Goal: Task Accomplishment & Management: Use online tool/utility

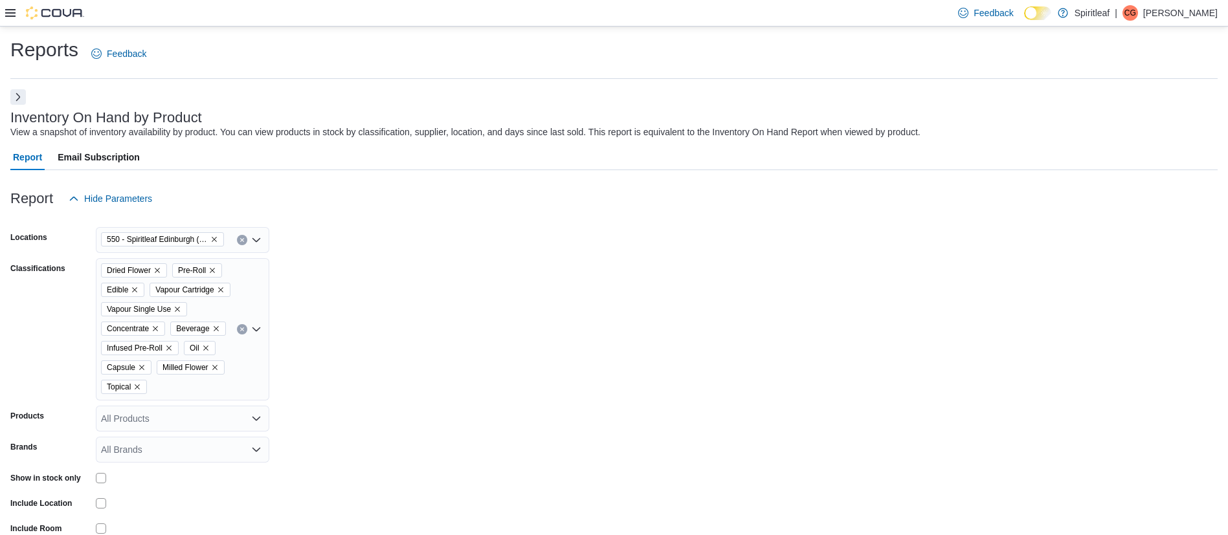
scroll to position [547, 0]
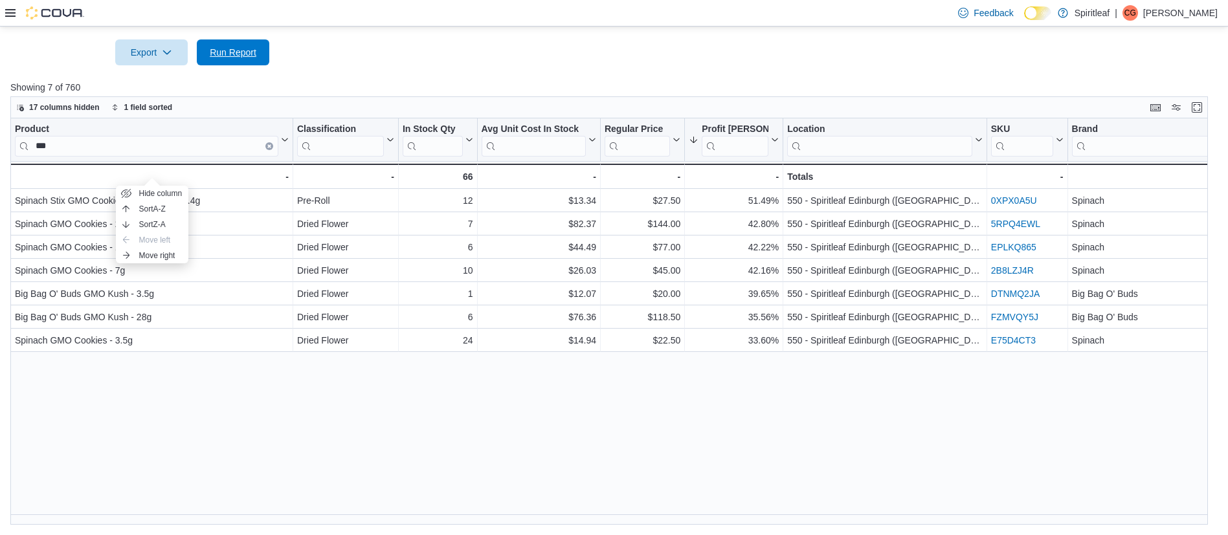
click at [263, 59] on button "Run Report" at bounding box center [233, 52] width 72 height 26
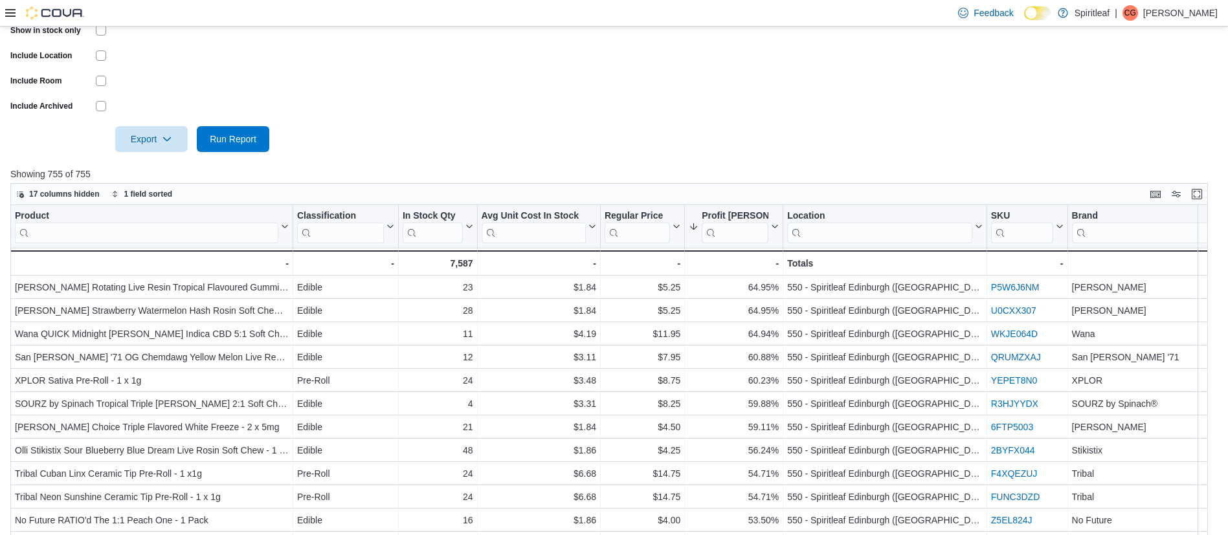
scroll to position [476, 0]
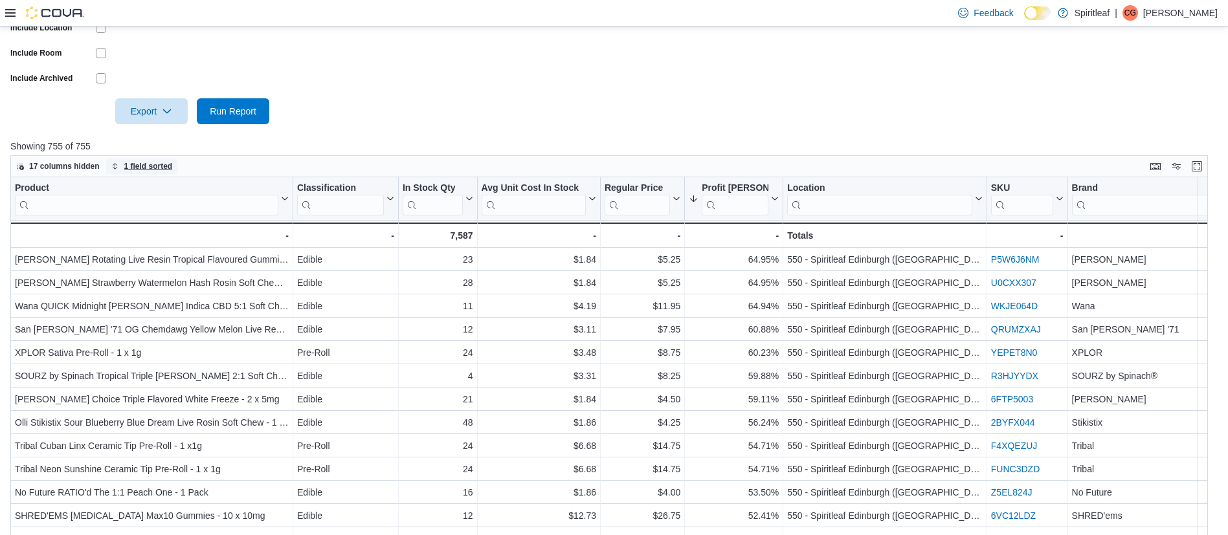
click at [146, 171] on span "1 field sorted" at bounding box center [148, 166] width 49 height 10
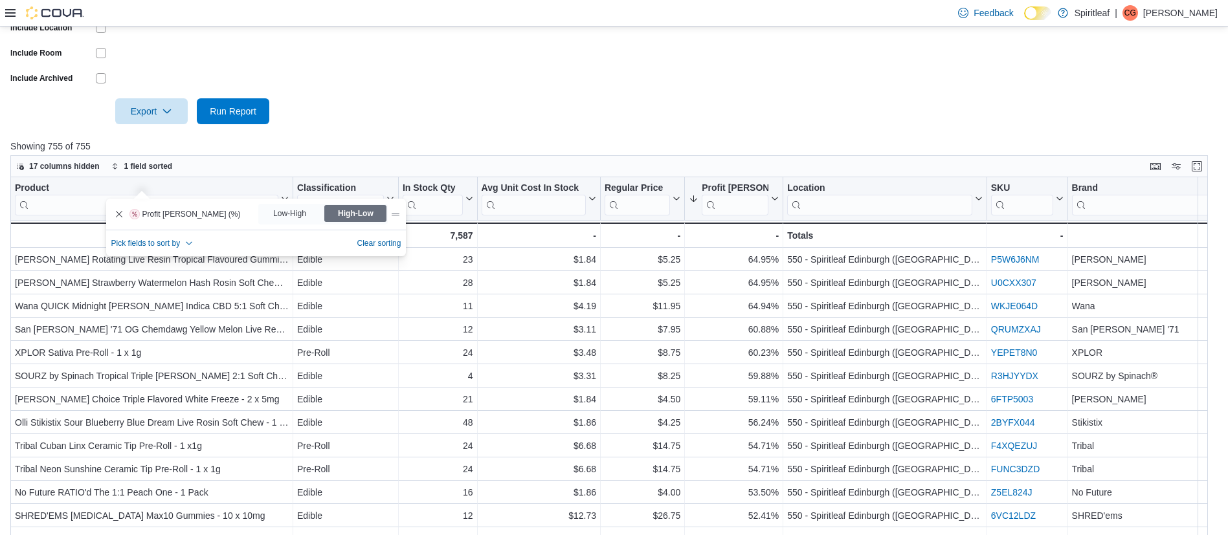
click at [493, 98] on div at bounding box center [613, 93] width 1207 height 10
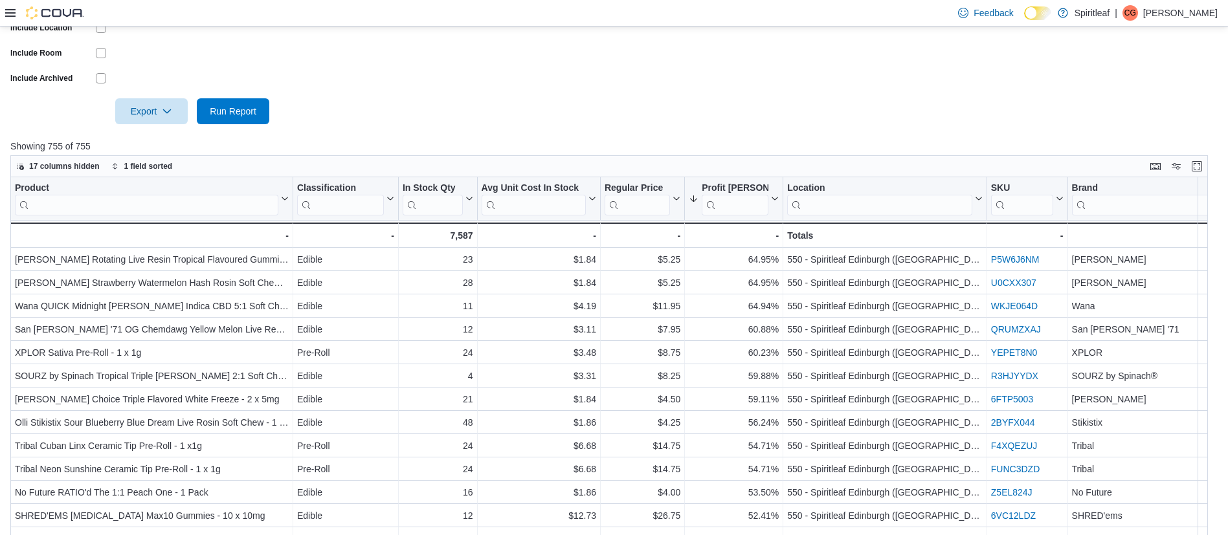
click at [493, 98] on div at bounding box center [613, 93] width 1207 height 10
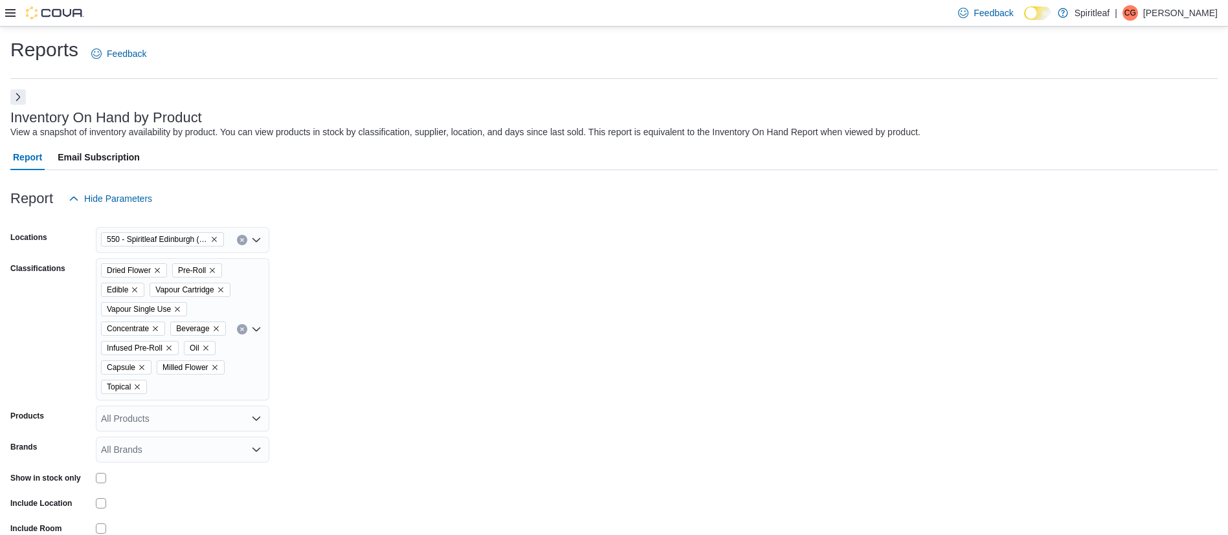
scroll to position [27, 0]
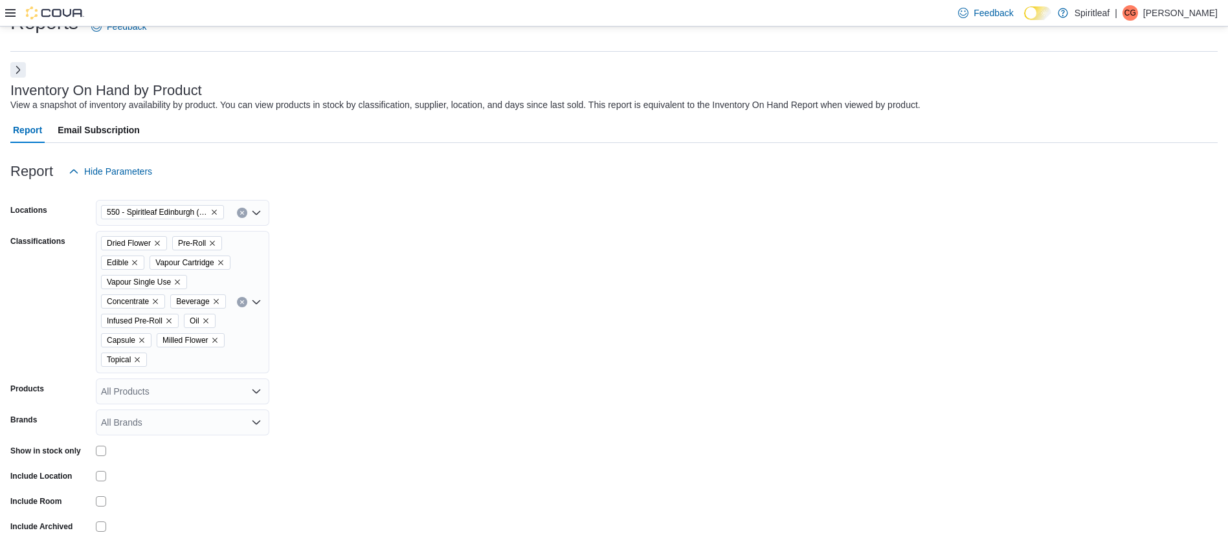
click at [215, 210] on icon "Remove 550 - Spiritleaf Edinburgh (South Guelph) from selection in this group" at bounding box center [214, 212] width 8 height 8
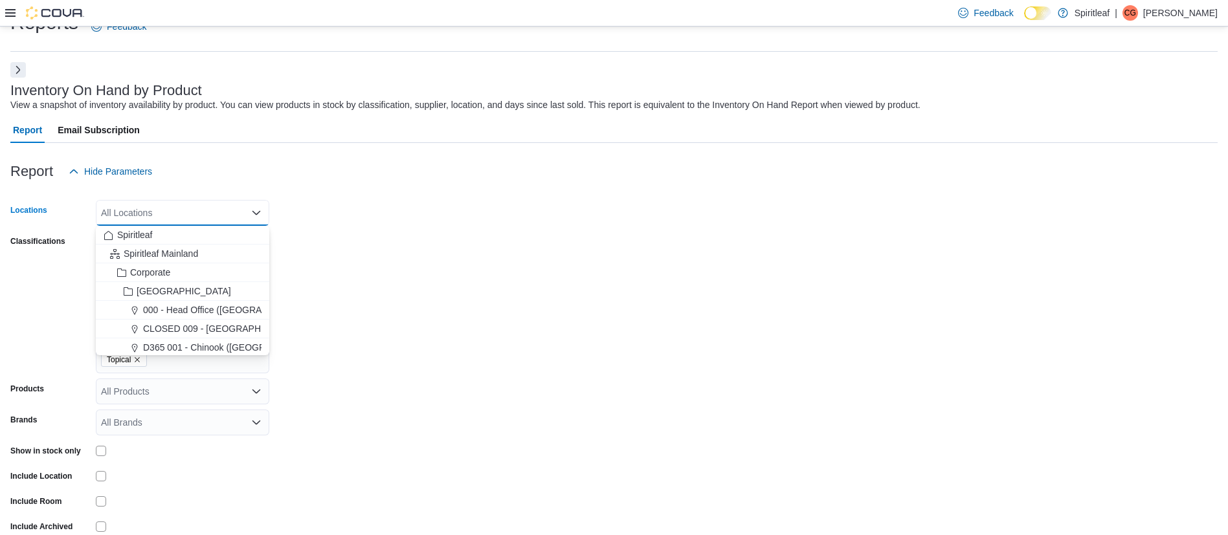
click at [218, 212] on div "All Locations" at bounding box center [182, 213] width 173 height 26
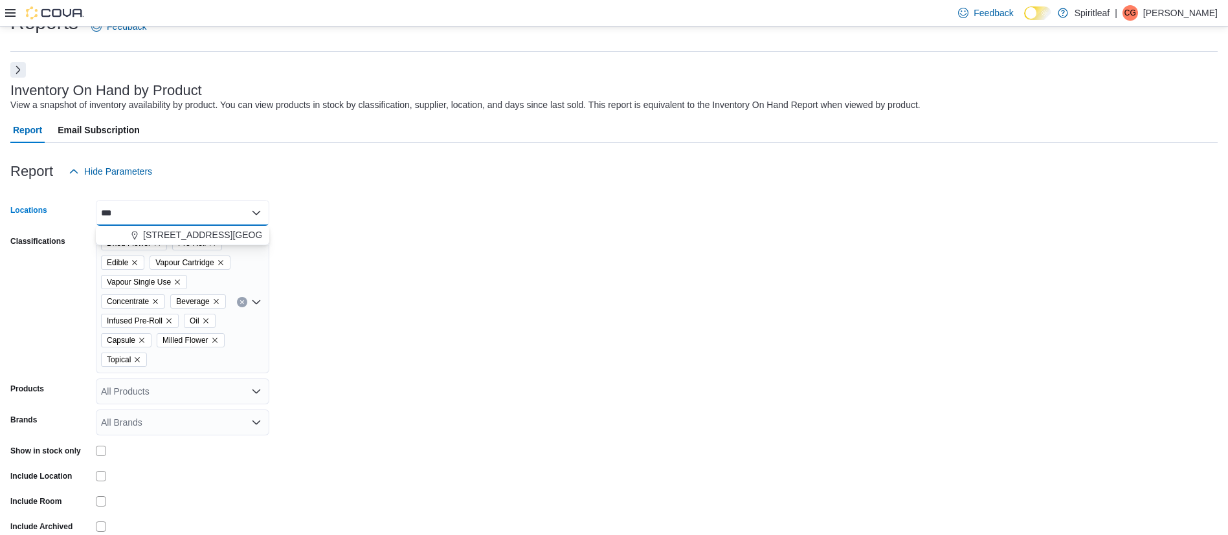
type input "***"
click at [226, 235] on span "[STREET_ADDRESS][GEOGRAPHIC_DATA])" at bounding box center [236, 234] width 187 height 13
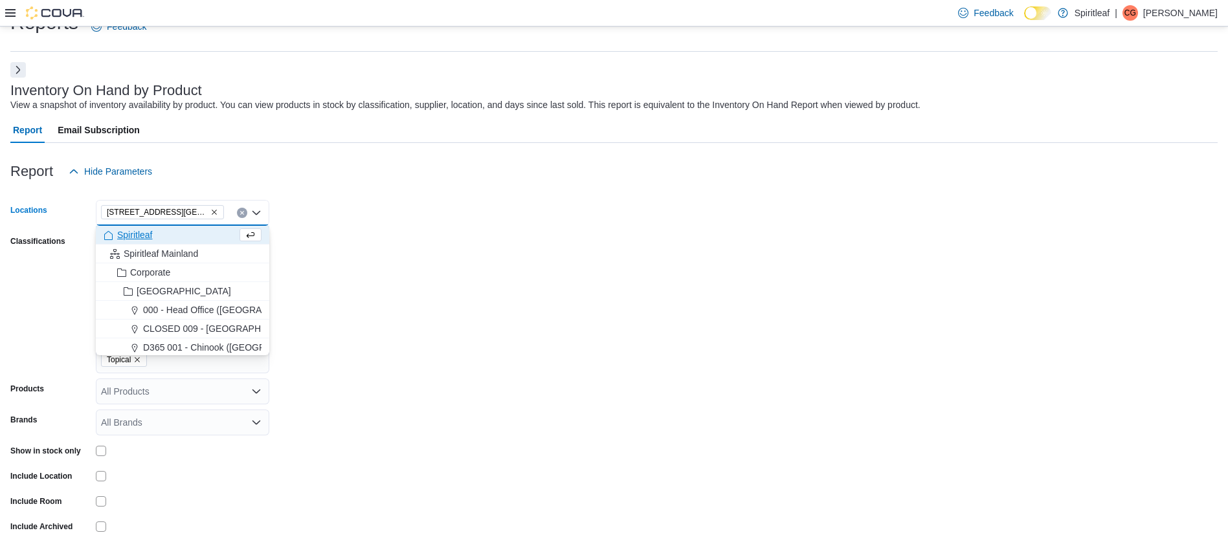
click at [412, 243] on form "Locations [STREET_ADDRESS][GEOGRAPHIC_DATA]) Combo box. Selected. [STREET_ADDRE…" at bounding box center [613, 378] width 1207 height 388
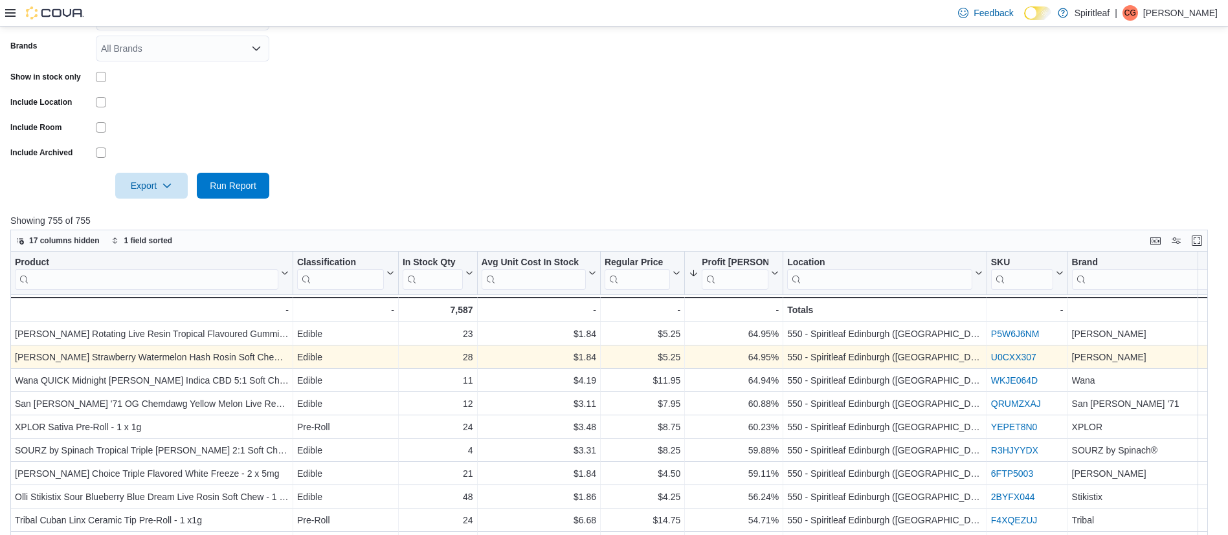
scroll to position [402, 0]
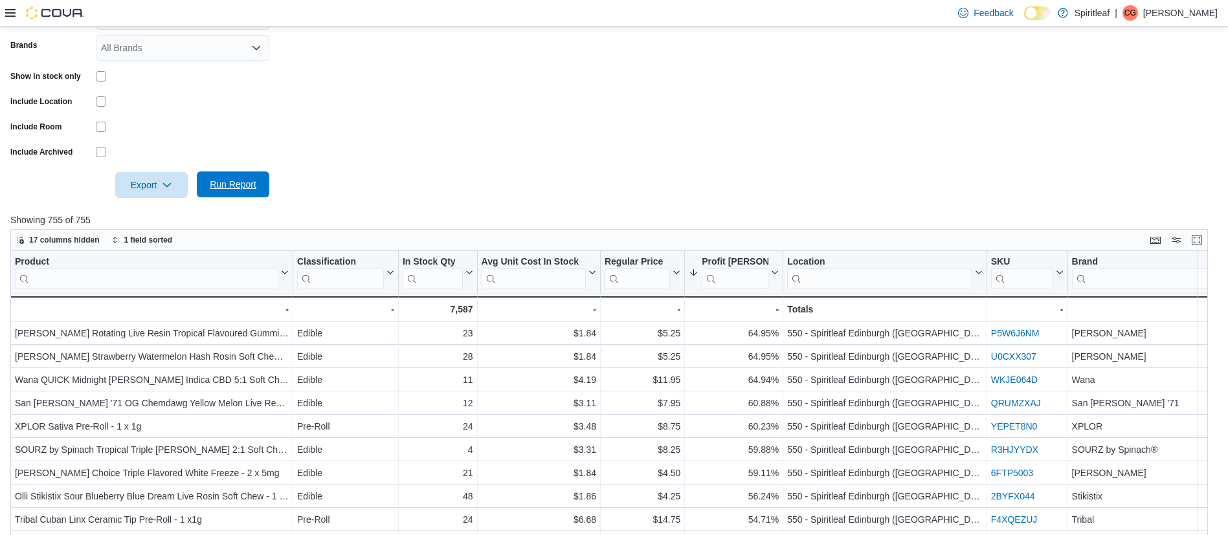
click at [241, 196] on span "Run Report" at bounding box center [232, 184] width 57 height 26
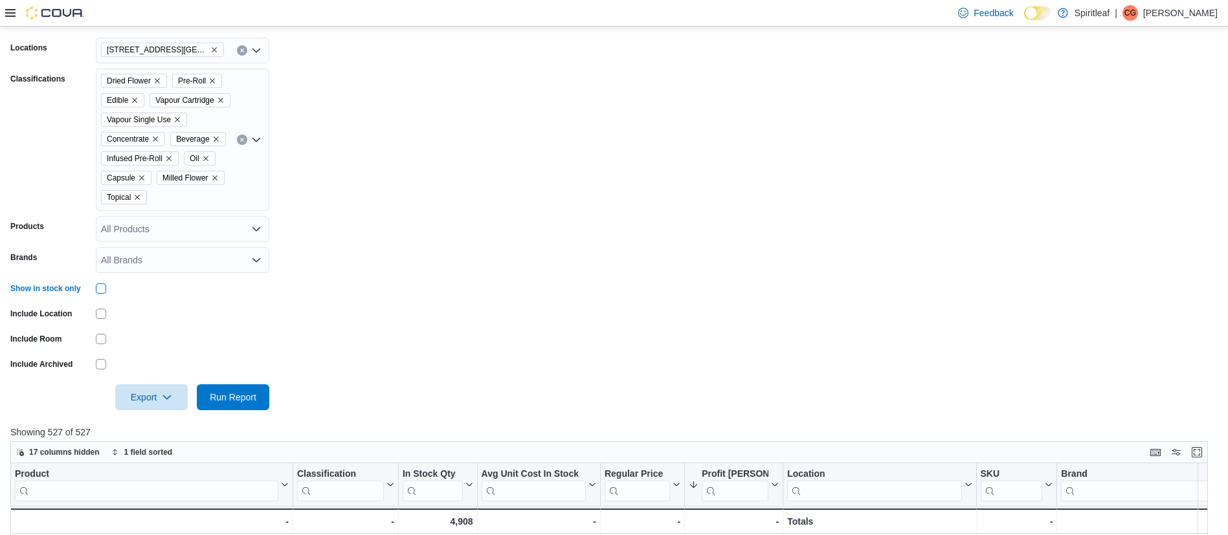
scroll to position [221, 0]
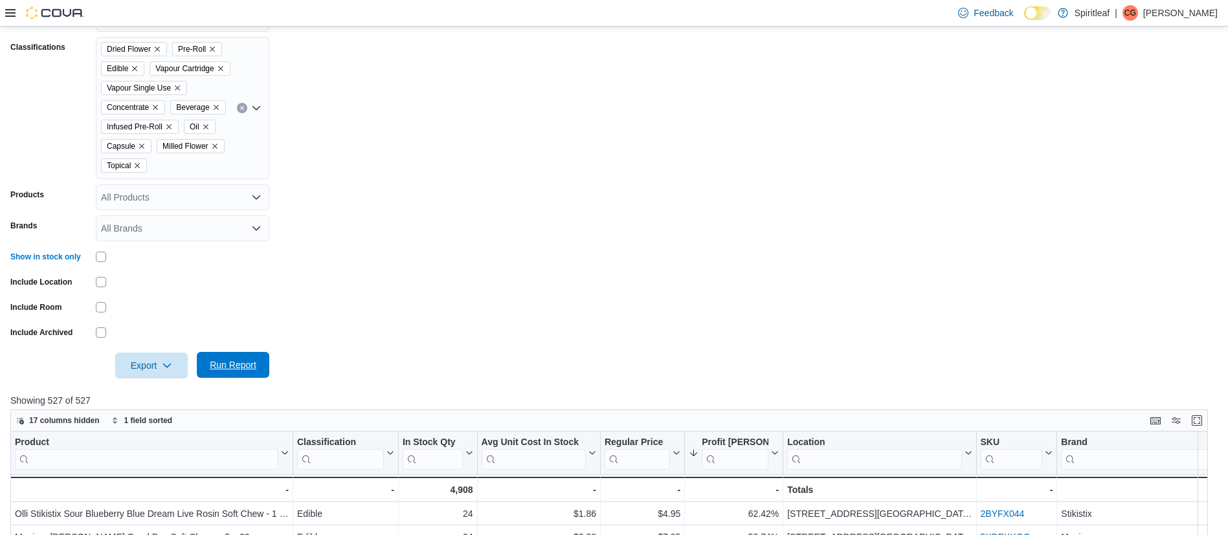
click at [258, 378] on span "Run Report" at bounding box center [232, 365] width 57 height 26
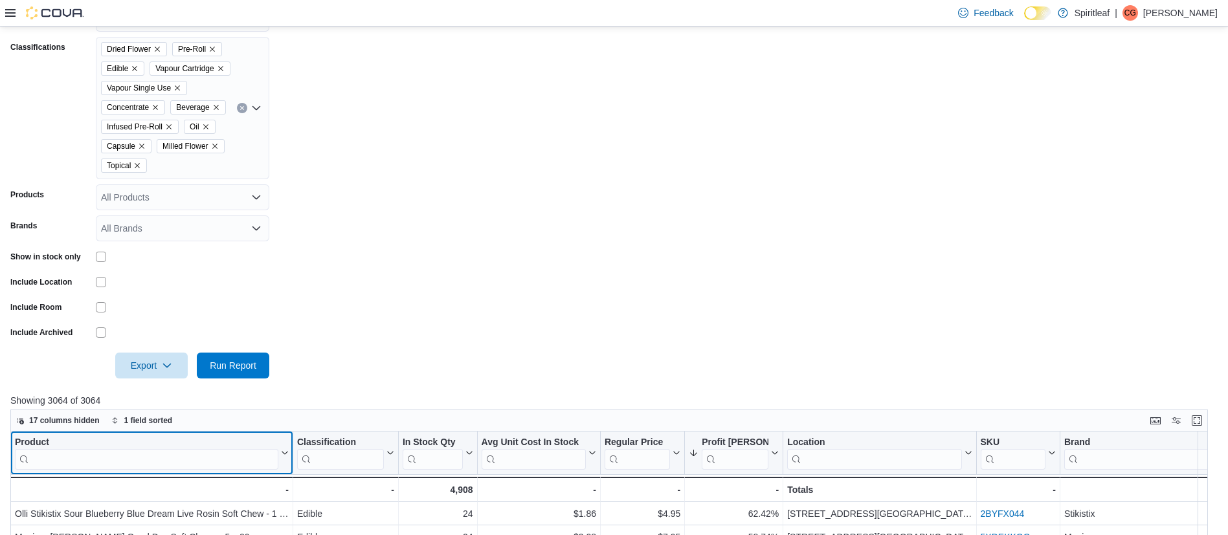
click at [218, 475] on div "Product Click to view column header actions" at bounding box center [151, 453] width 283 height 43
click at [203, 470] on input "search" at bounding box center [146, 459] width 263 height 21
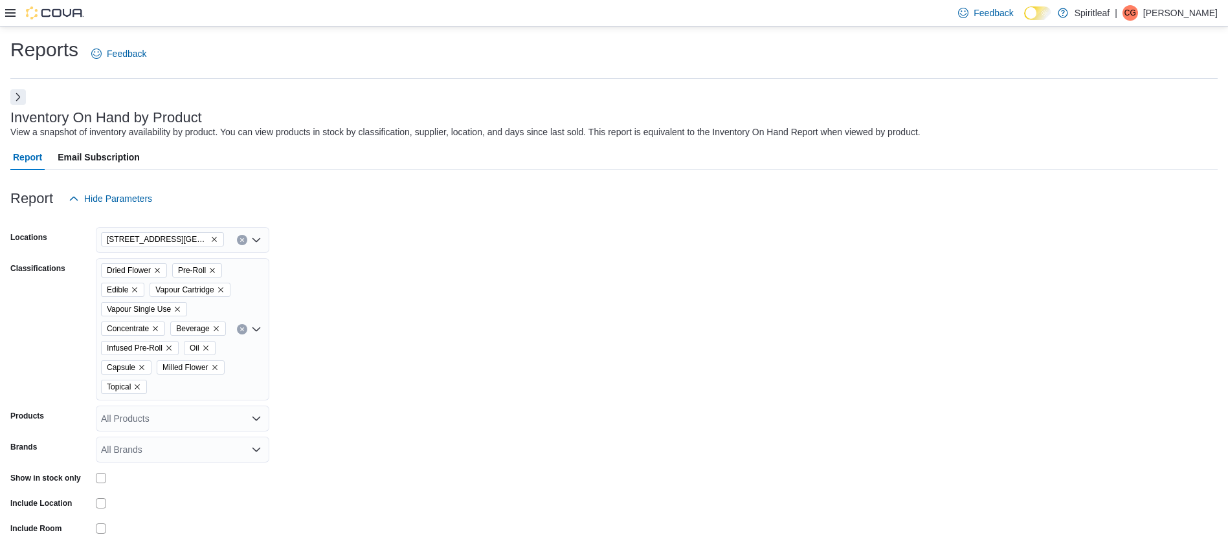
type input "******"
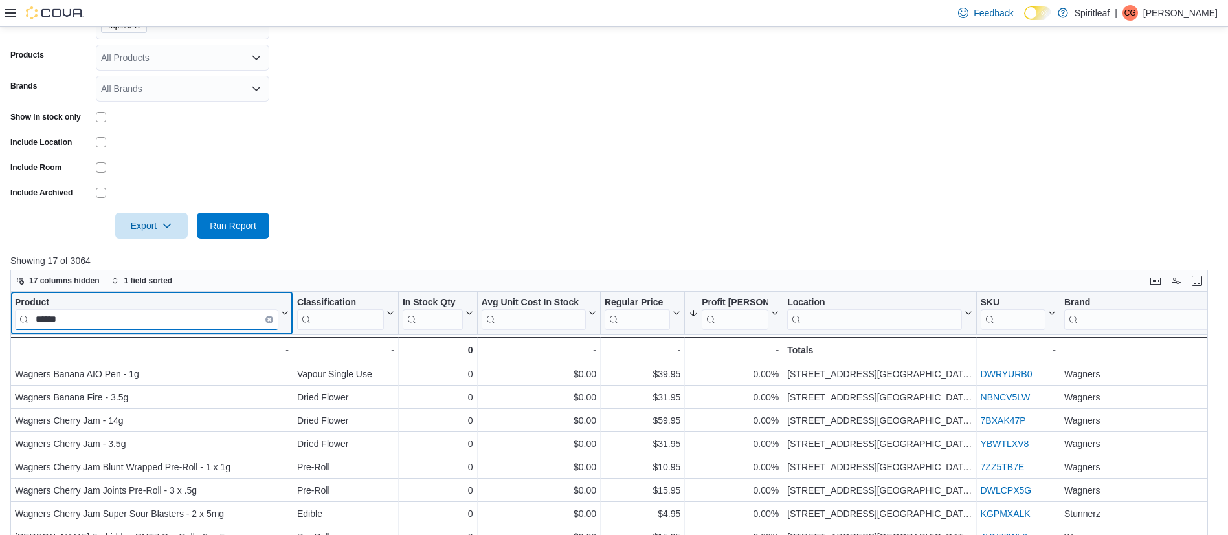
scroll to position [364, 0]
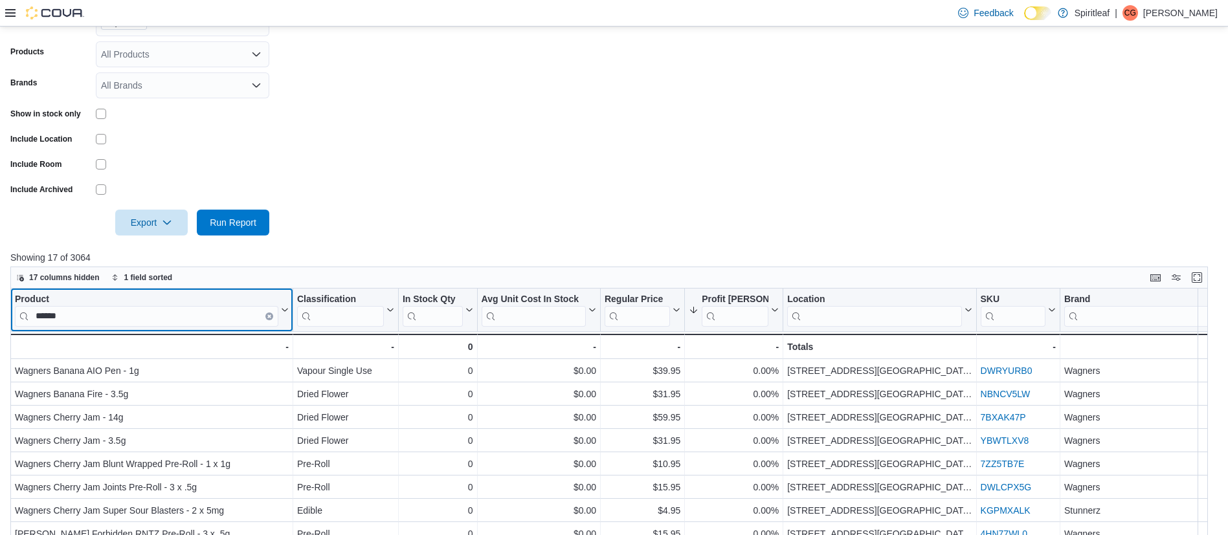
click at [270, 318] on icon "Clear input" at bounding box center [269, 316] width 4 height 4
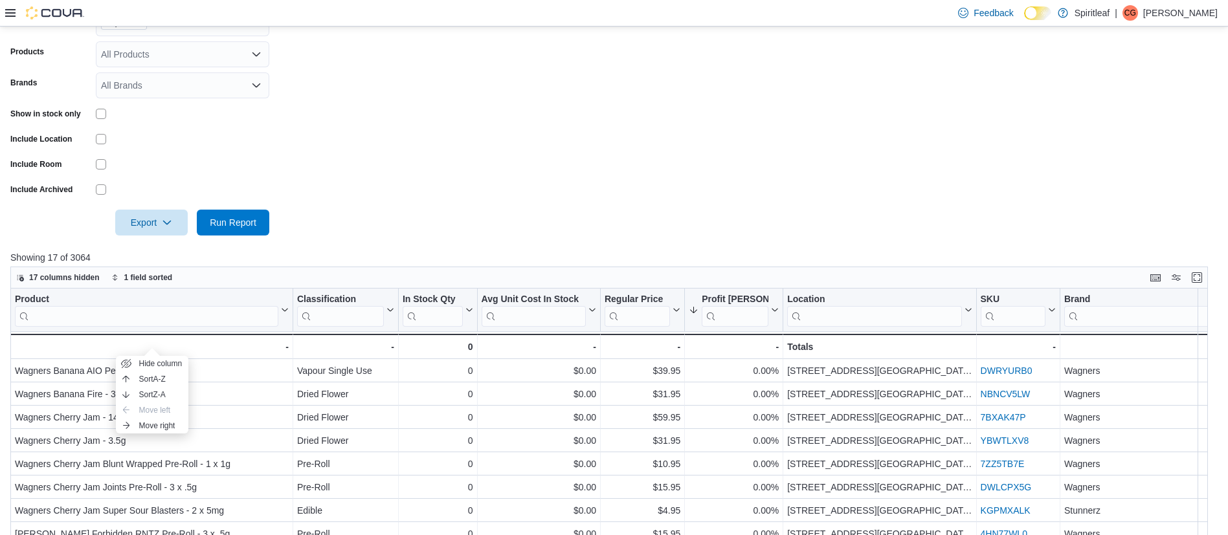
click at [408, 236] on form "Locations [STREET_ADDRESS] (Barrie) Classifications Dried Flower Pre-Roll Edibl…" at bounding box center [613, 41] width 1207 height 388
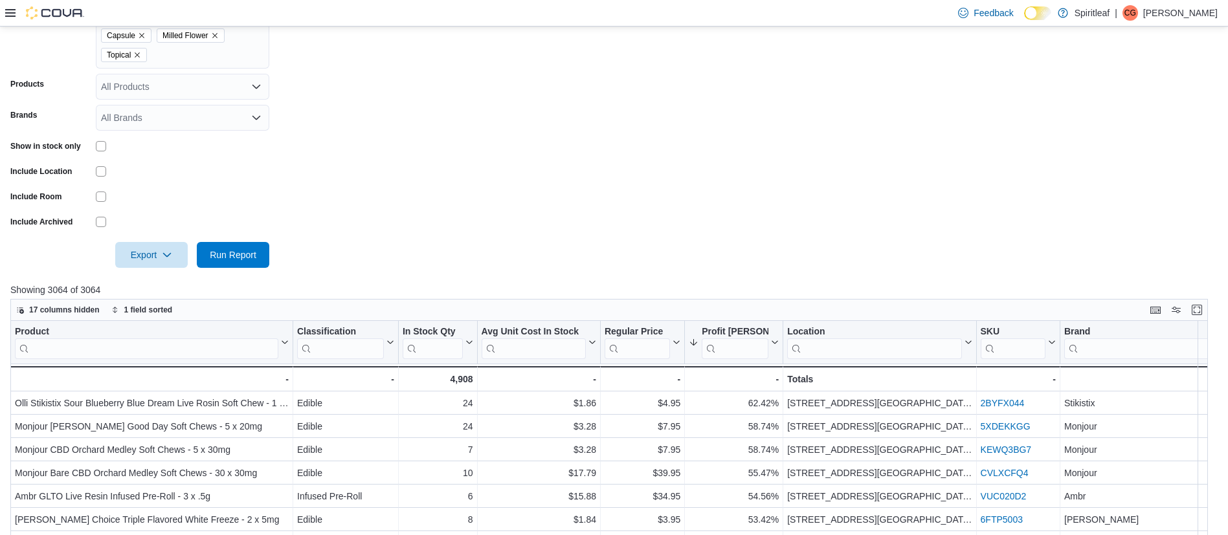
scroll to position [328, 0]
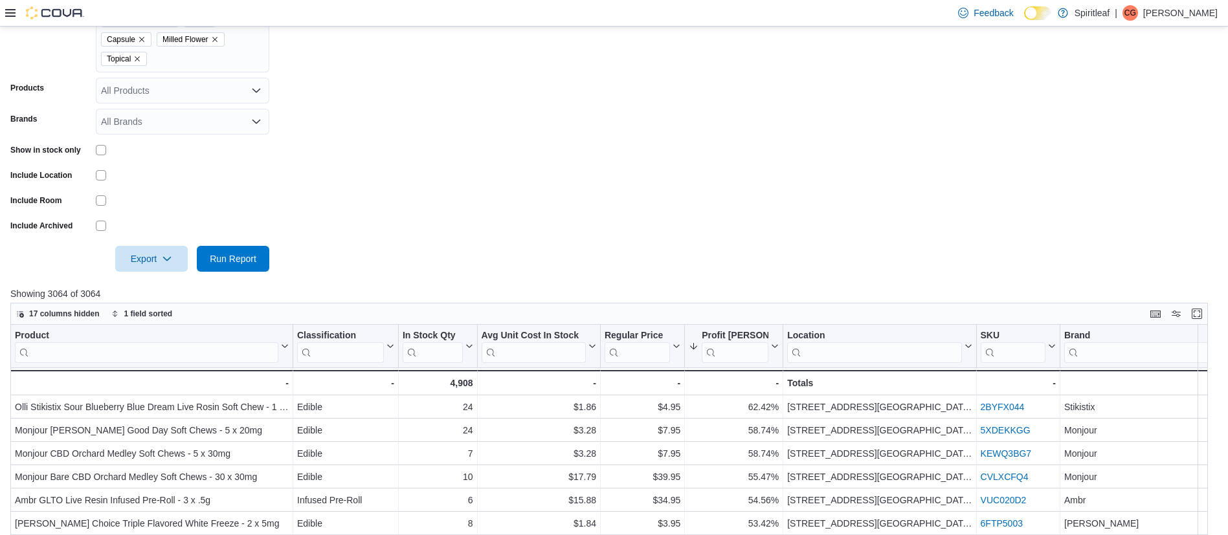
click at [177, 72] on div "Dried Flower Pre-Roll Edible Vapour Cartridge Vapour Single Use Concentrate Bev…" at bounding box center [182, 1] width 173 height 142
type input "***"
click at [172, 98] on div "Vapour Kit" at bounding box center [183, 100] width 158 height 13
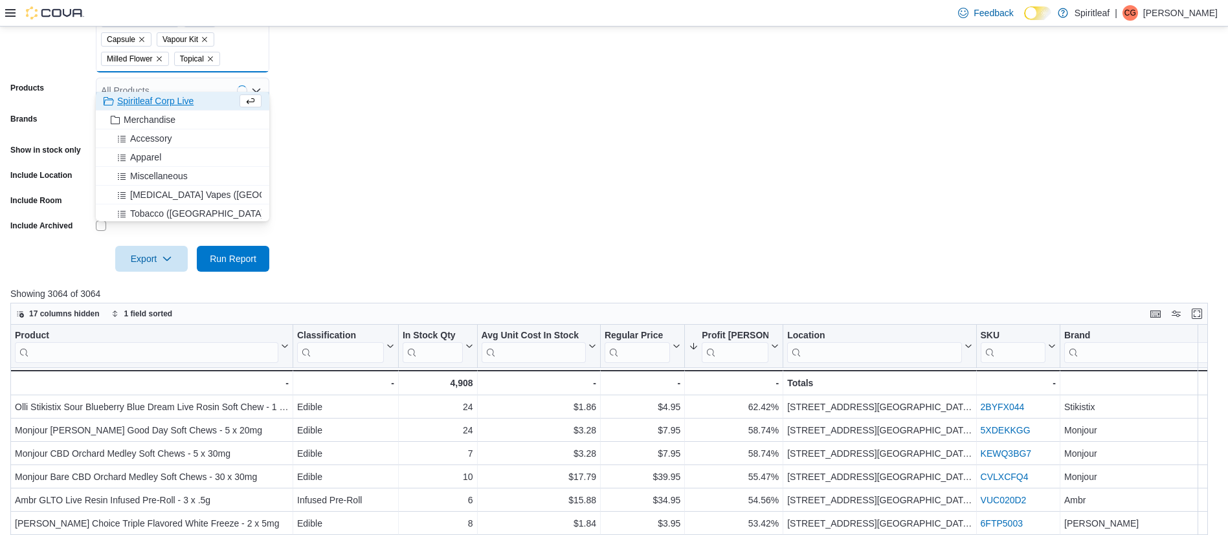
click at [409, 140] on form "Locations [STREET_ADDRESS] (Barrie) Classifications Dried Flower Pre-Roll Edibl…" at bounding box center [613, 78] width 1207 height 388
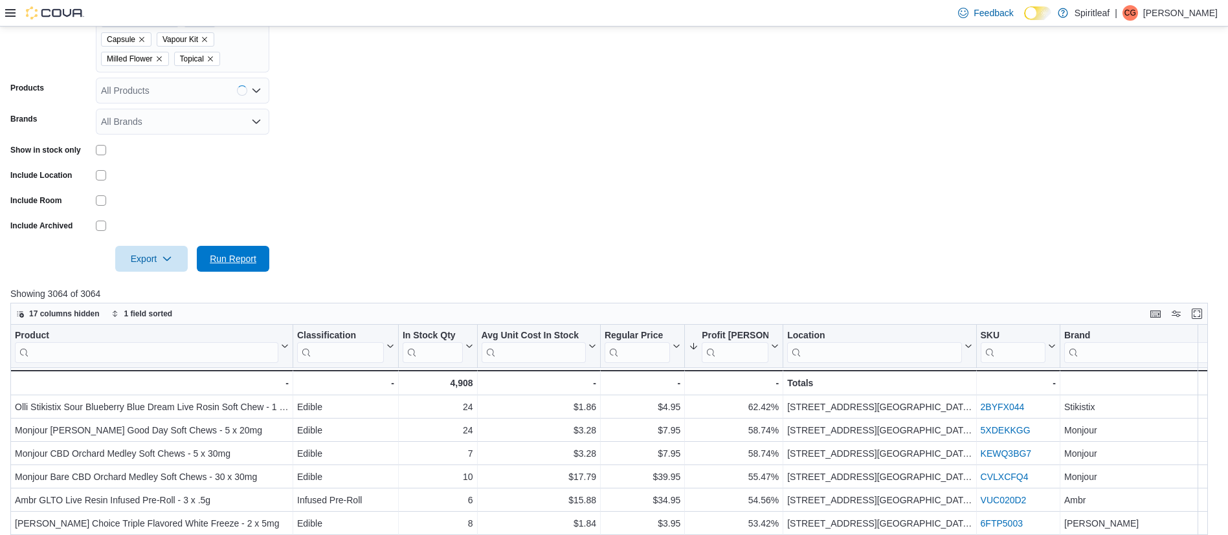
click at [239, 265] on span "Run Report" at bounding box center [233, 258] width 47 height 13
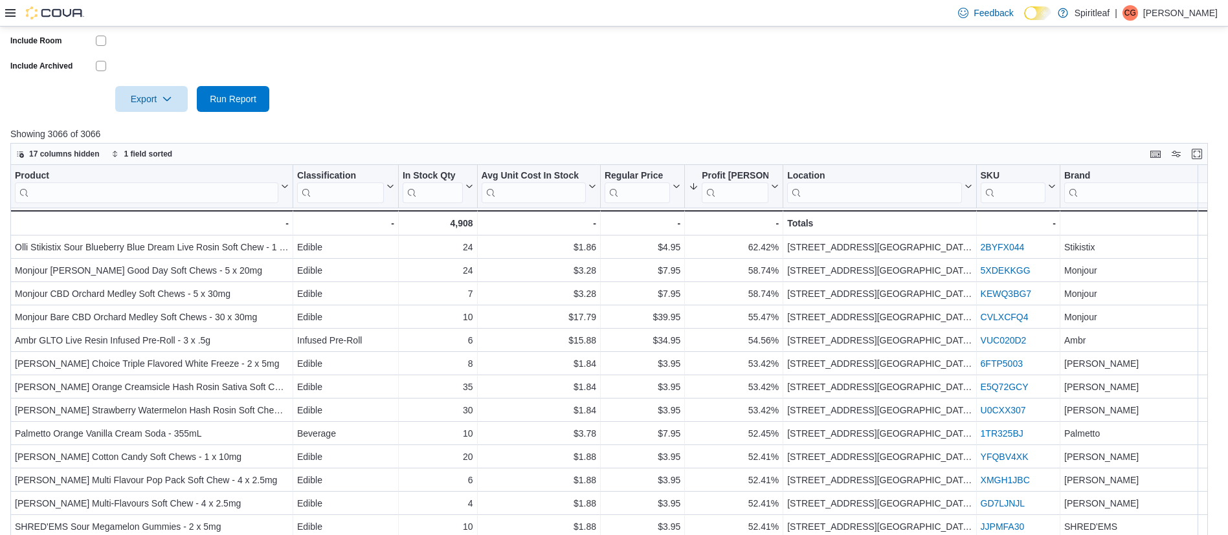
scroll to position [500, 0]
